Goal: Task Accomplishment & Management: Complete application form

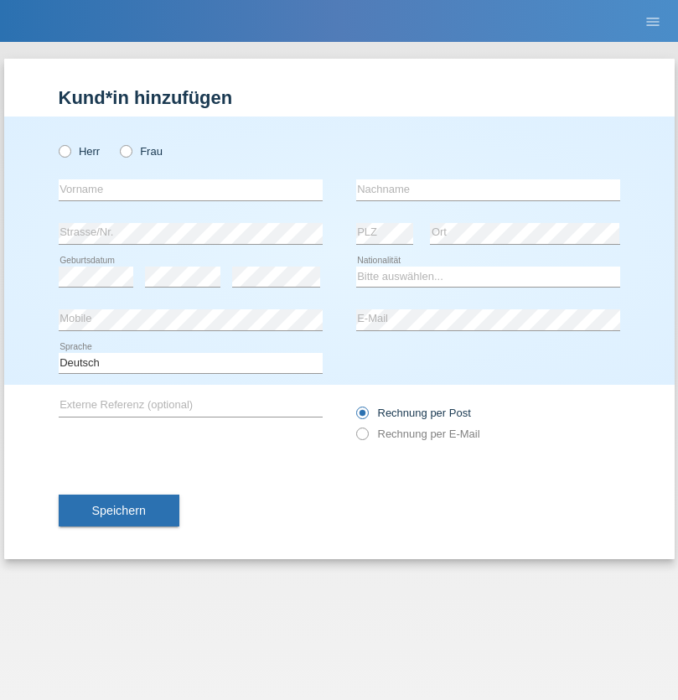
radio input "true"
click at [190, 189] on input "text" at bounding box center [191, 189] width 264 height 21
type input "Jozefin"
click at [488, 189] on input "text" at bounding box center [488, 189] width 264 height 21
type input "Bytyqi"
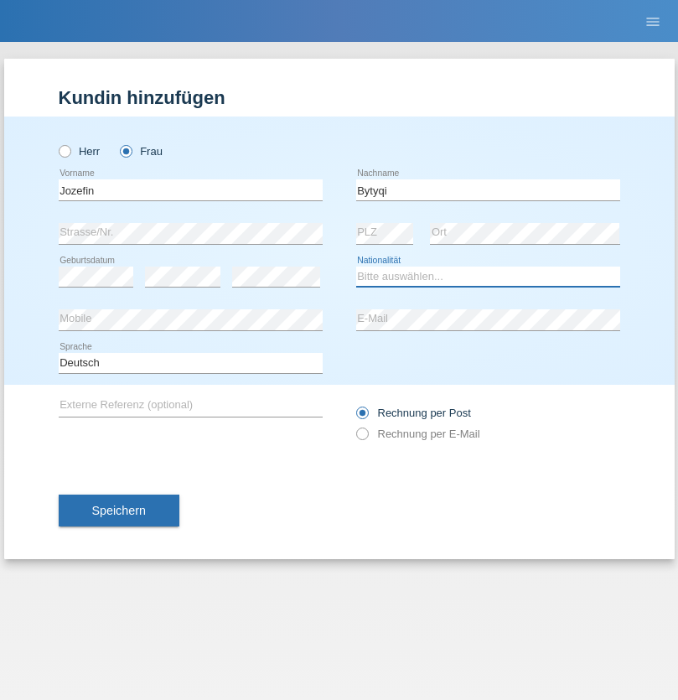
select select "CH"
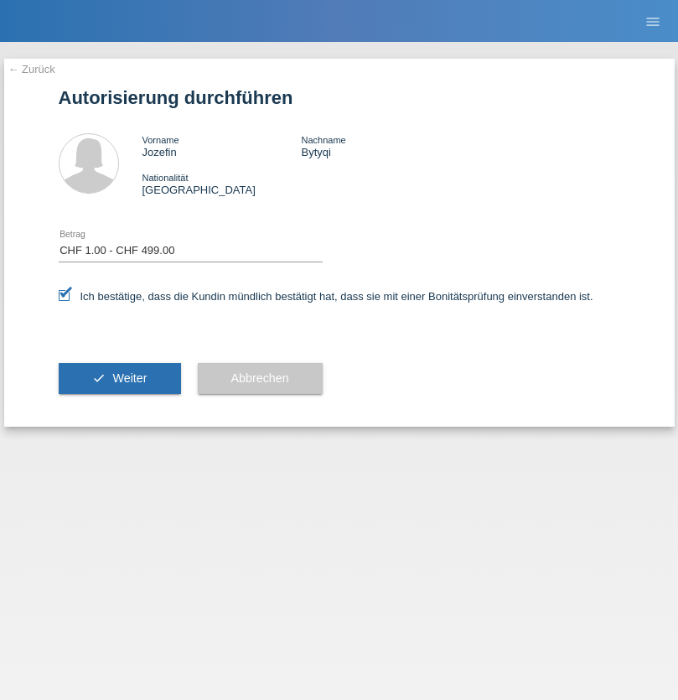
select select "1"
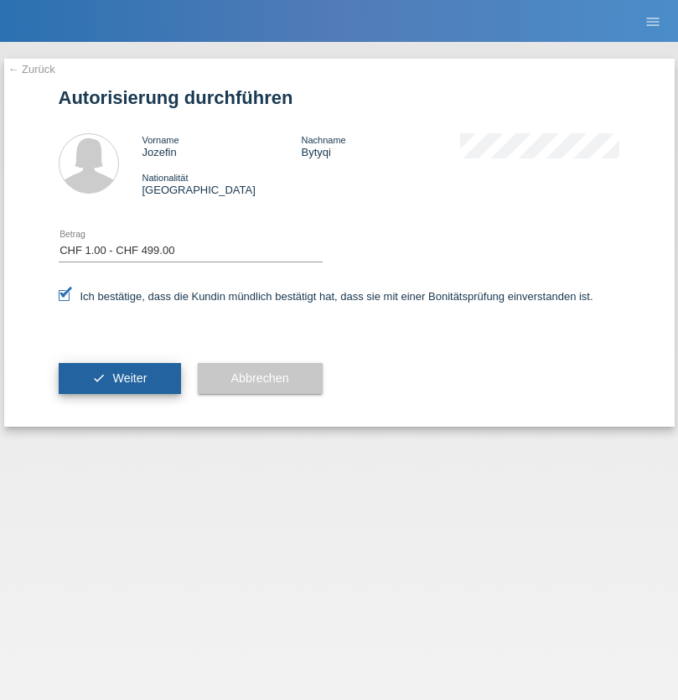
click at [119, 378] on span "Weiter" at bounding box center [129, 377] width 34 height 13
